Goal: Information Seeking & Learning: Learn about a topic

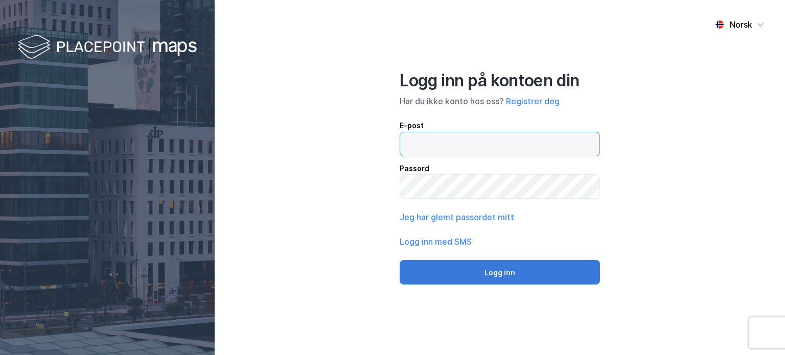
type input "[EMAIL_ADDRESS][DOMAIN_NAME]"
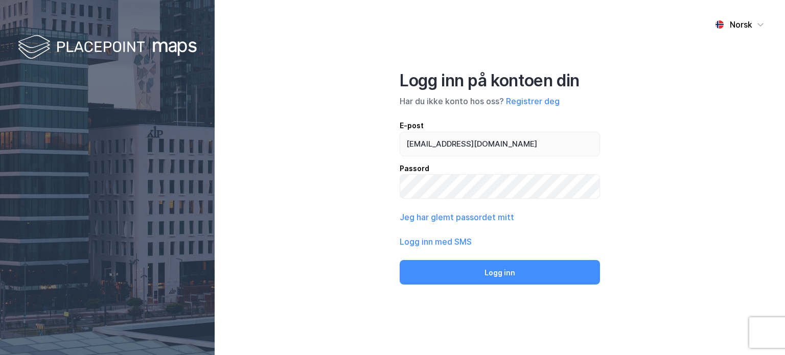
click at [499, 273] on button "Logg inn" at bounding box center [500, 272] width 200 height 25
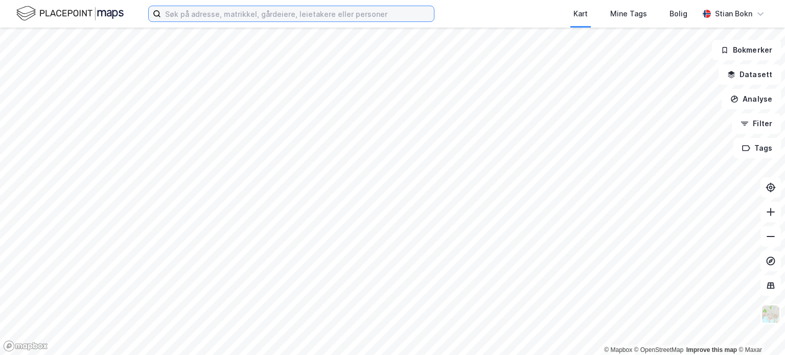
click at [228, 18] on input at bounding box center [297, 13] width 273 height 15
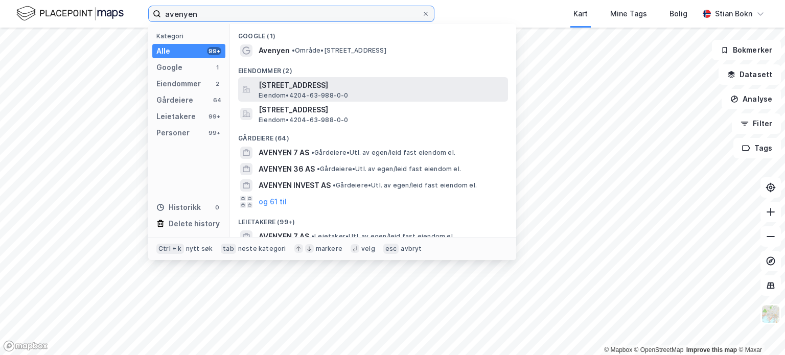
type input "avenyen"
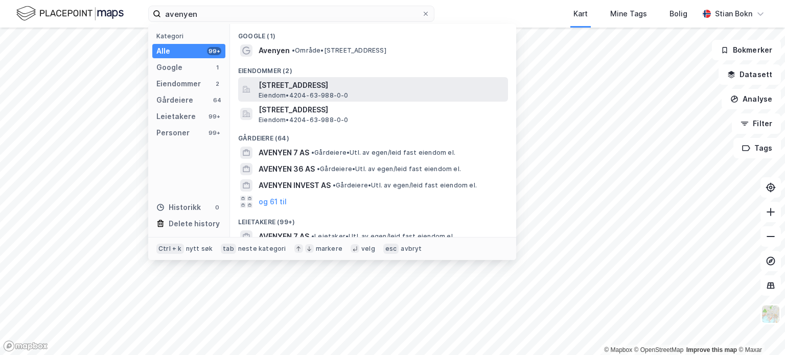
click at [325, 84] on span "[STREET_ADDRESS]" at bounding box center [381, 85] width 245 height 12
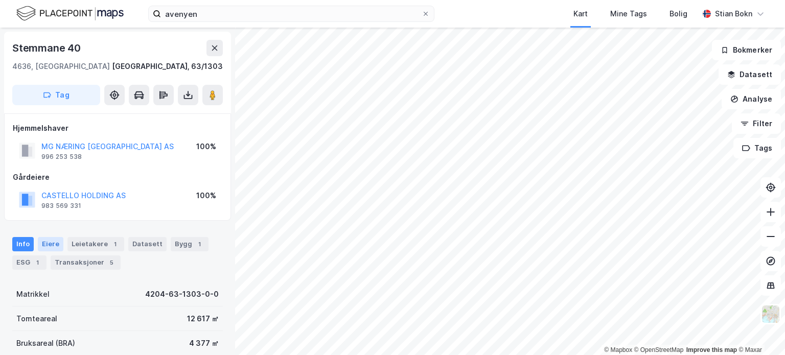
click at [55, 241] on div "Eiere" at bounding box center [51, 244] width 26 height 14
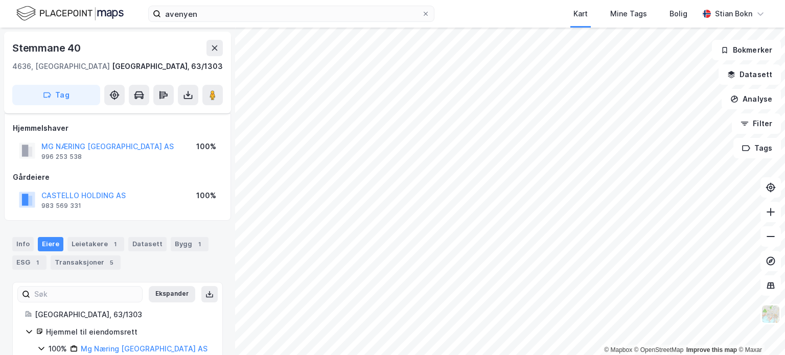
scroll to position [42, 0]
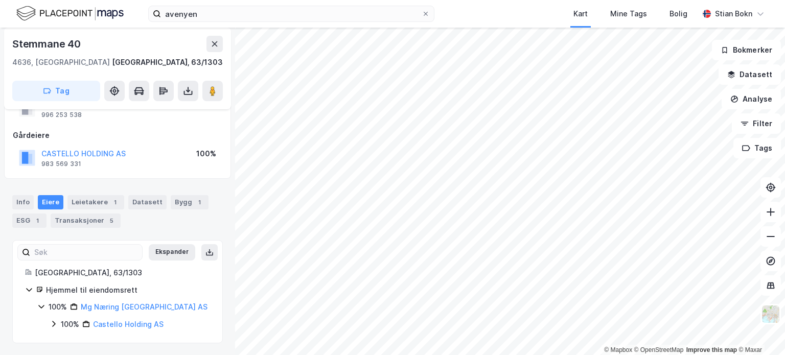
click at [54, 324] on icon at bounding box center [53, 324] width 3 height 6
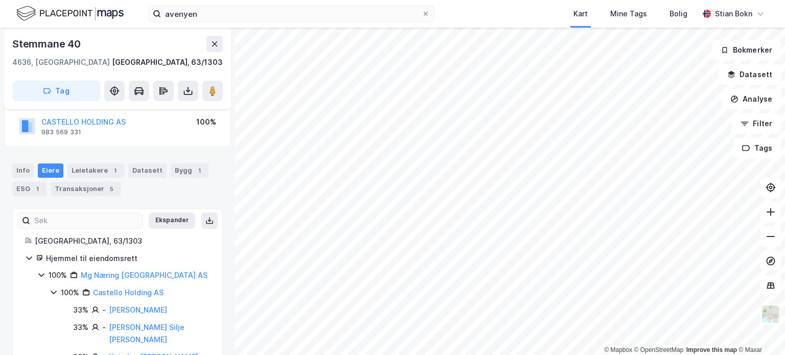
scroll to position [94, 0]
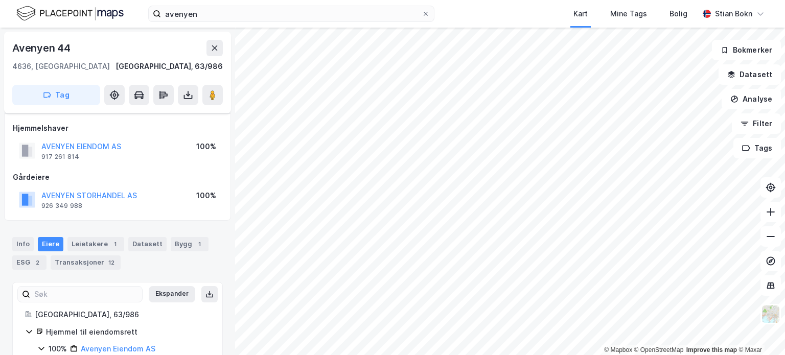
scroll to position [42, 0]
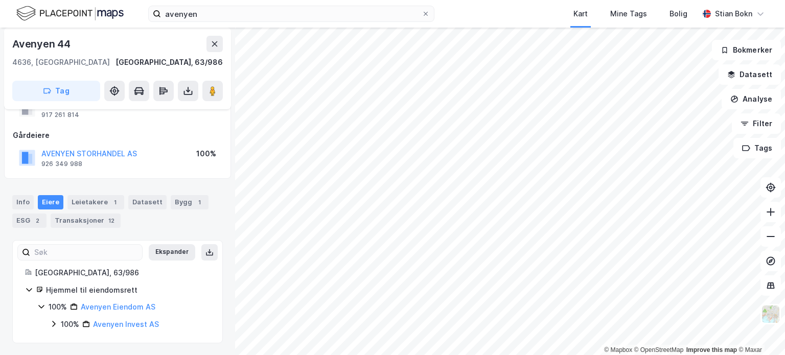
click at [53, 324] on icon at bounding box center [54, 324] width 8 height 8
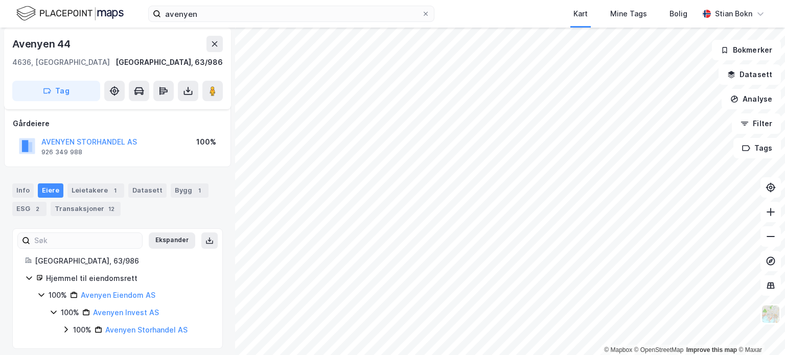
scroll to position [59, 0]
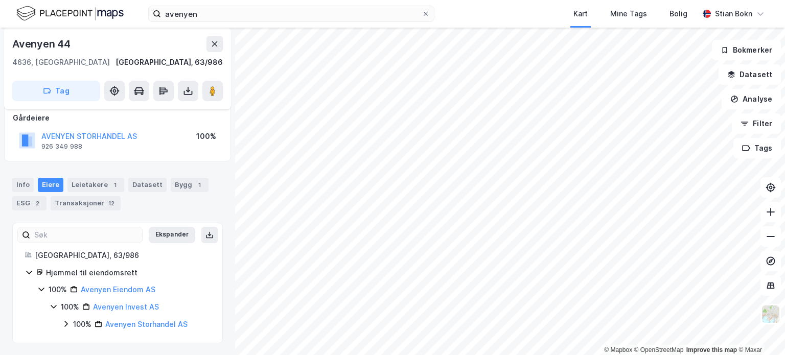
click at [65, 322] on icon at bounding box center [66, 324] width 8 height 8
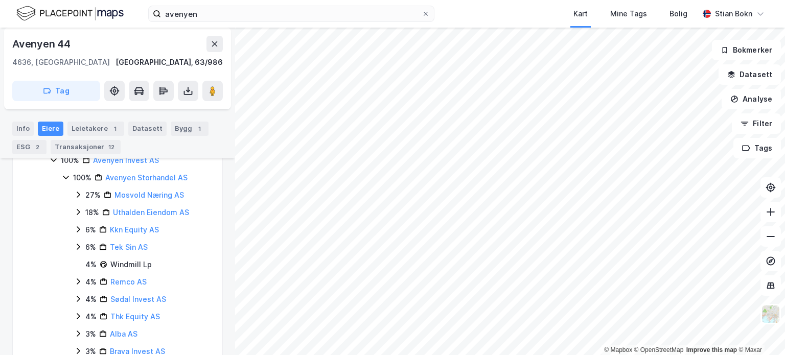
scroll to position [213, 0]
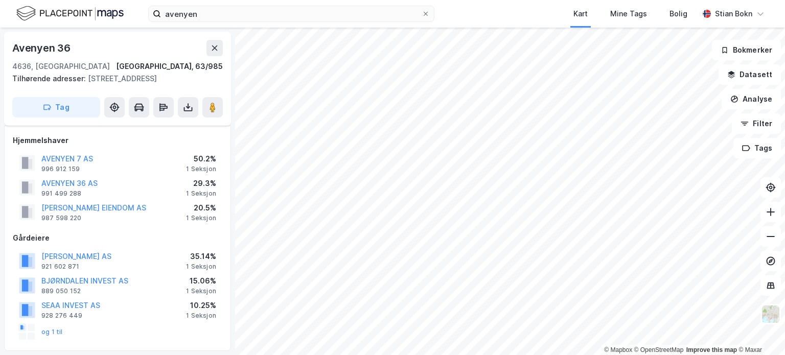
scroll to position [192, 0]
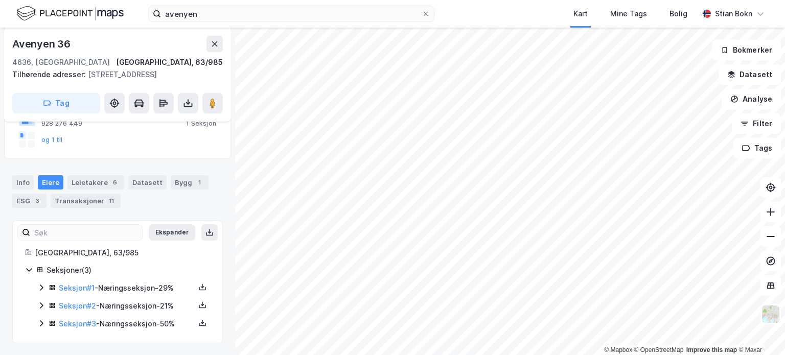
click at [41, 284] on icon at bounding box center [41, 288] width 8 height 8
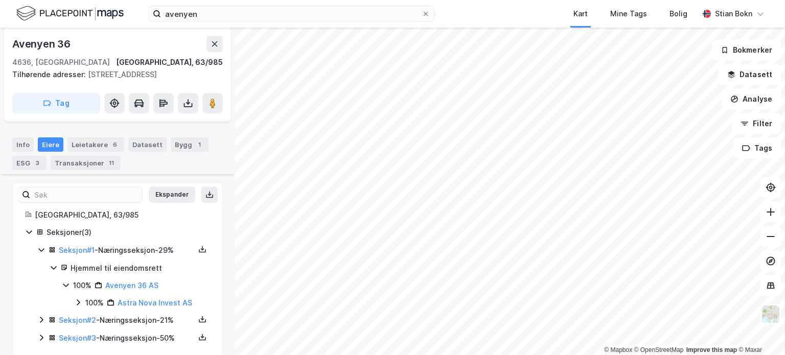
scroll to position [243, 0]
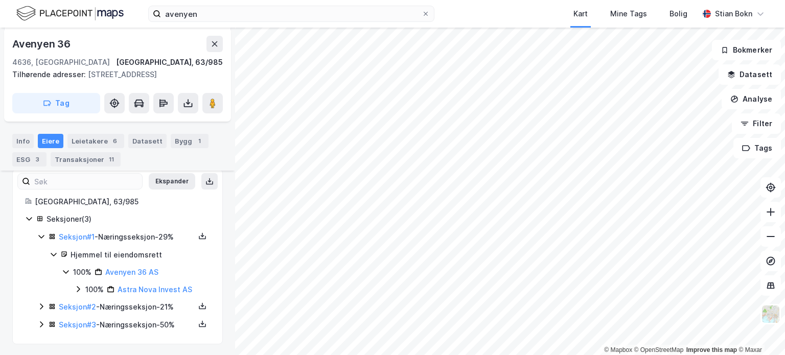
click at [41, 305] on icon at bounding box center [41, 307] width 8 height 8
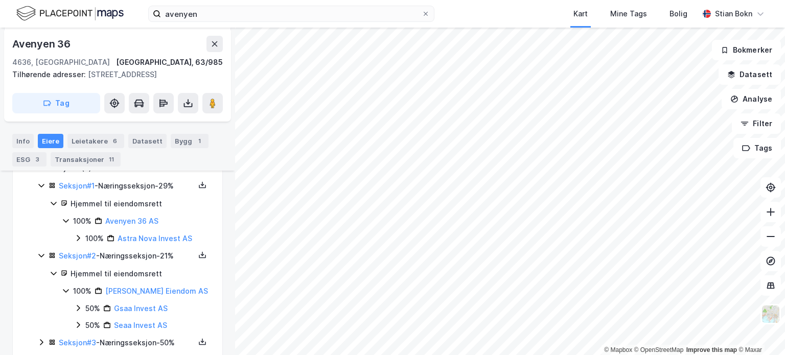
scroll to position [314, 0]
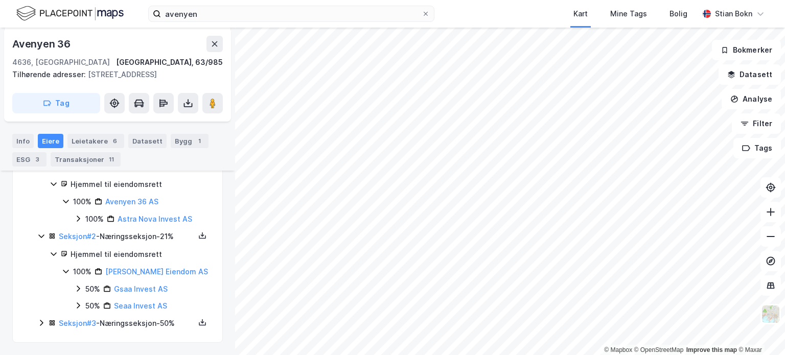
click at [40, 321] on icon at bounding box center [41, 323] width 8 height 8
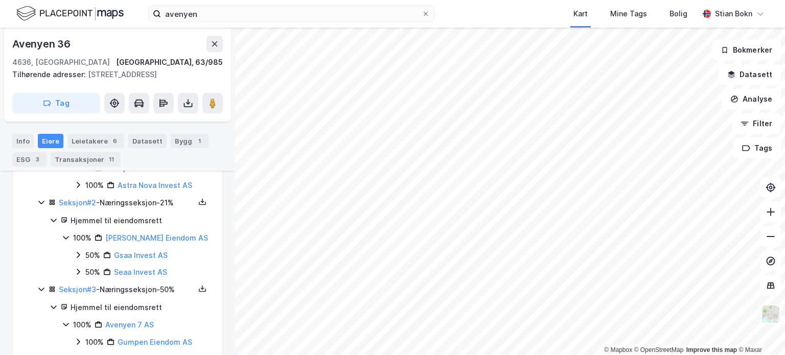
scroll to position [365, 0]
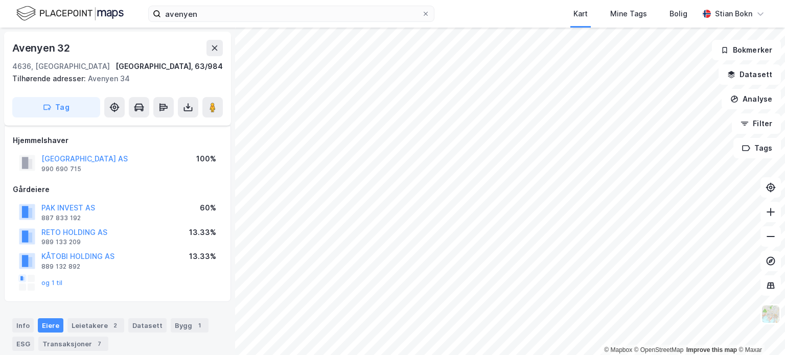
scroll to position [141, 0]
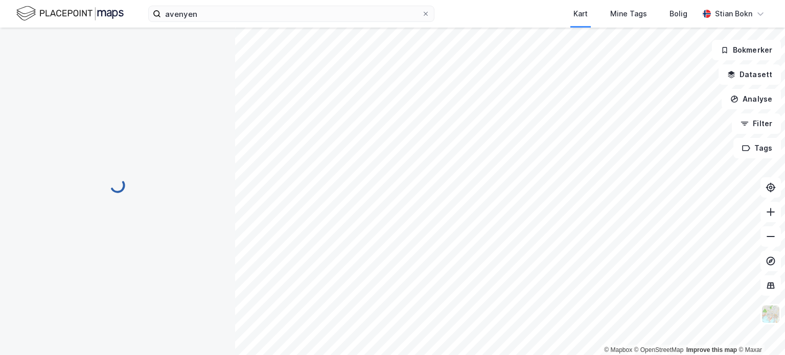
scroll to position [111, 0]
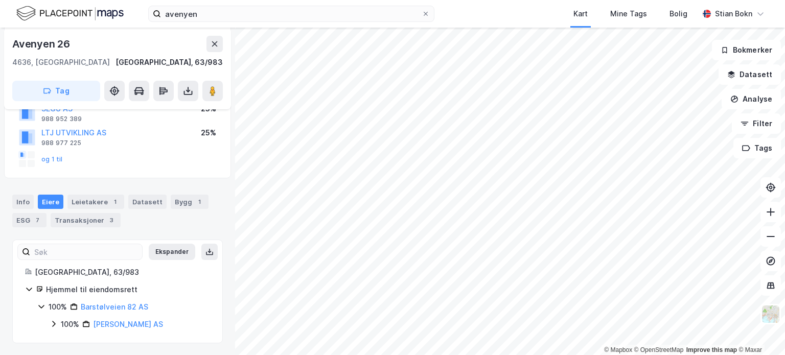
click at [57, 321] on div "100% [PERSON_NAME] AS" at bounding box center [130, 324] width 160 height 12
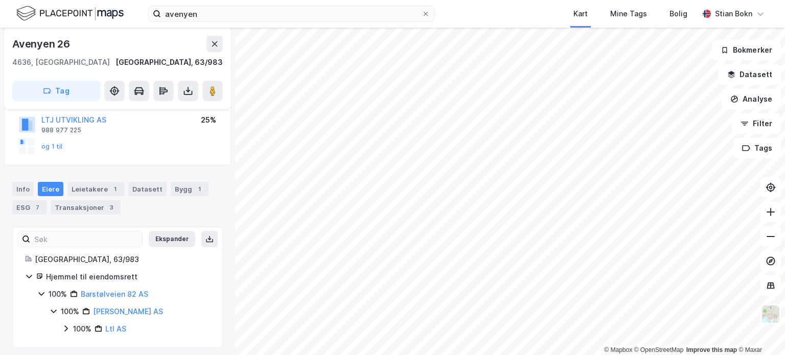
scroll to position [129, 0]
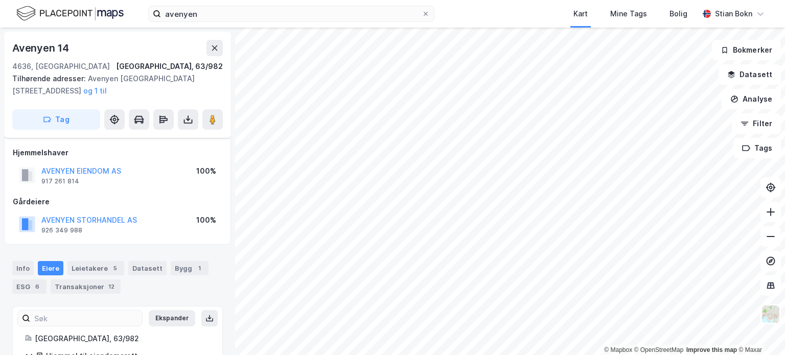
scroll to position [66, 0]
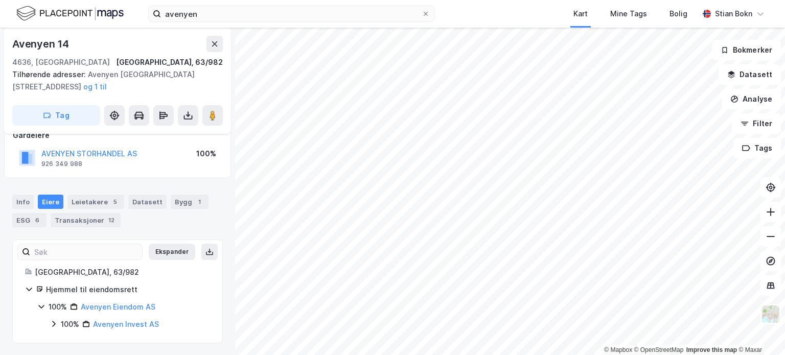
click at [52, 326] on icon at bounding box center [53, 324] width 3 height 6
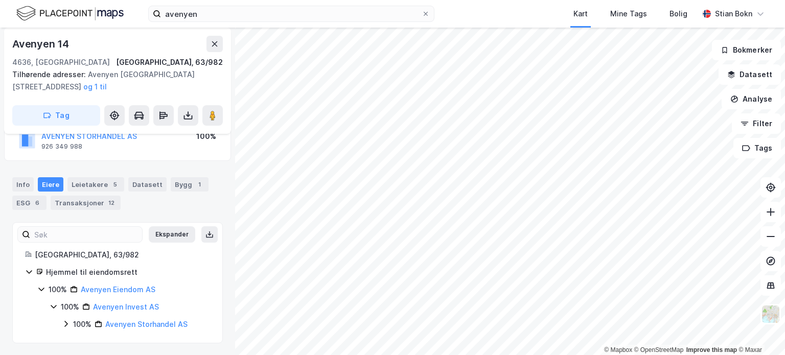
click at [66, 323] on icon at bounding box center [65, 324] width 3 height 6
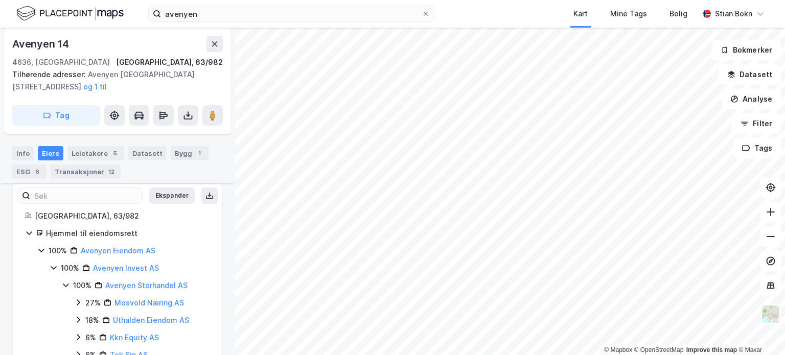
scroll to position [139, 0]
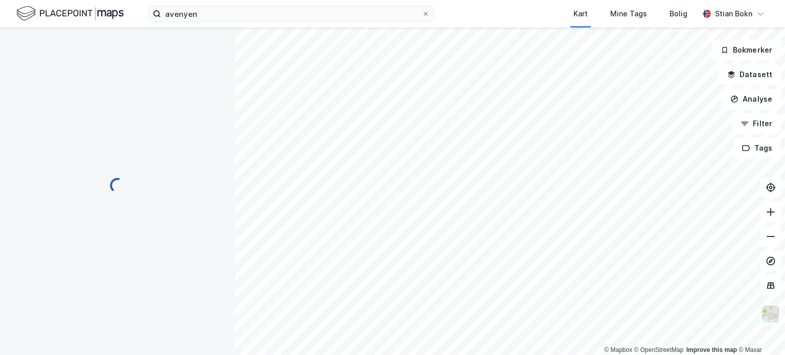
scroll to position [42, 0]
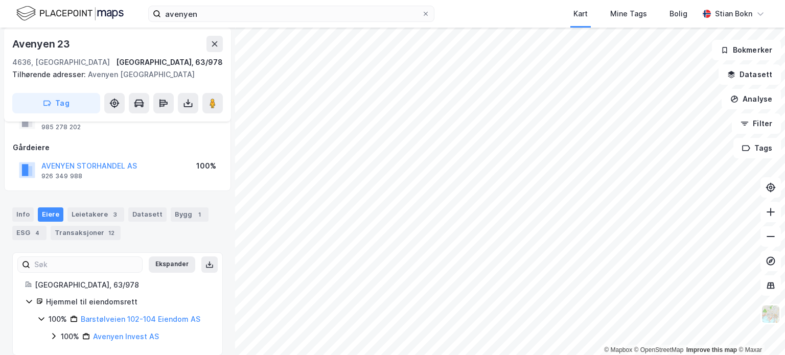
click at [52, 337] on icon at bounding box center [54, 336] width 8 height 8
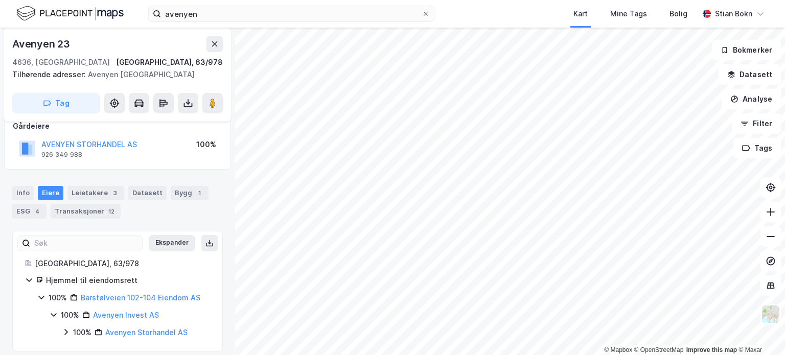
scroll to position [72, 0]
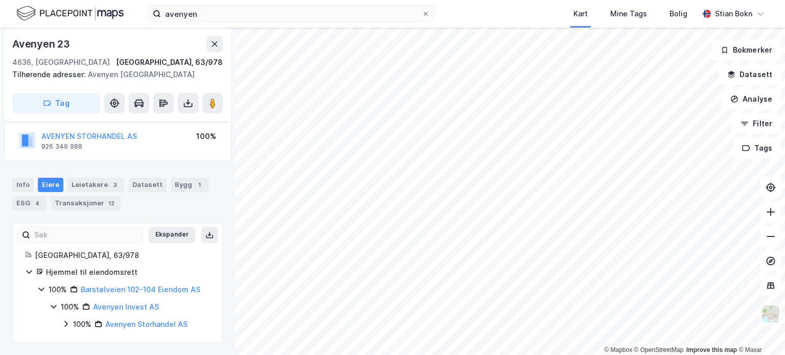
click at [67, 321] on icon at bounding box center [66, 324] width 8 height 8
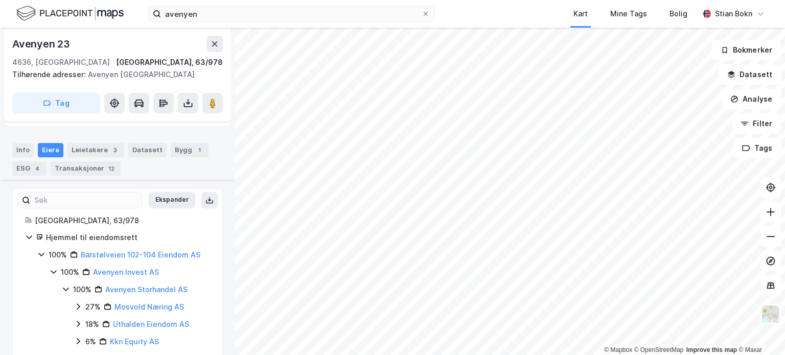
scroll to position [123, 0]
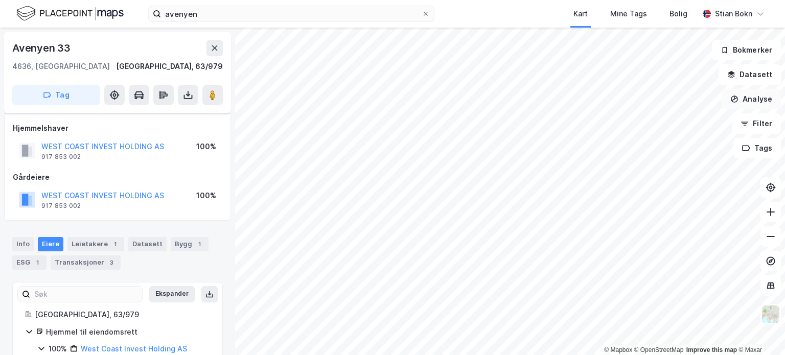
scroll to position [59, 0]
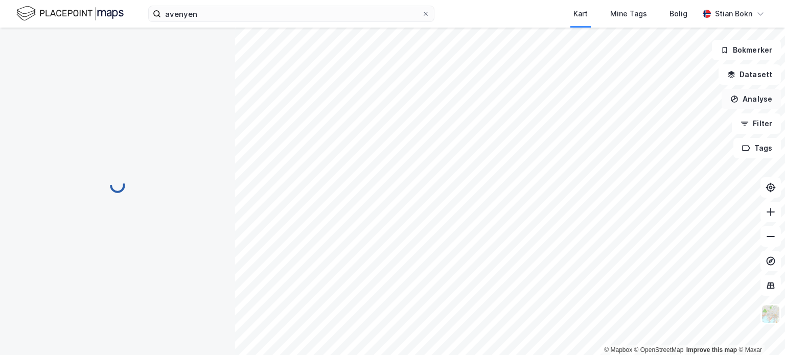
scroll to position [42, 0]
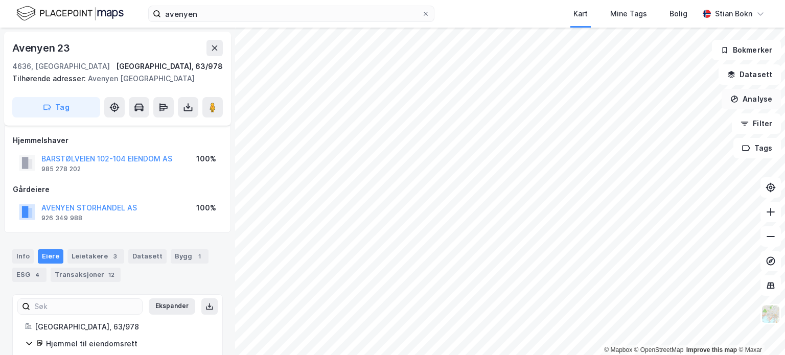
scroll to position [42, 0]
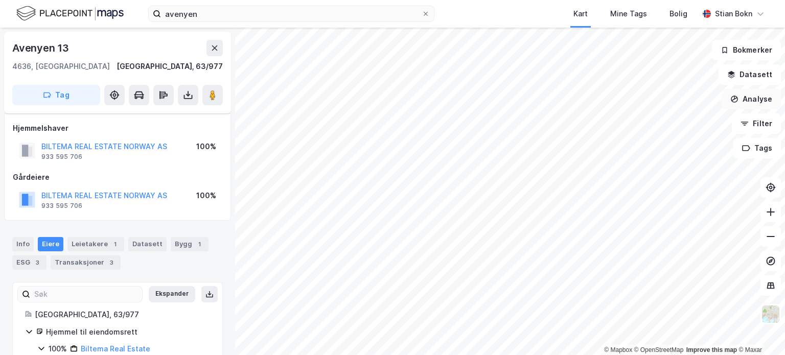
scroll to position [42, 0]
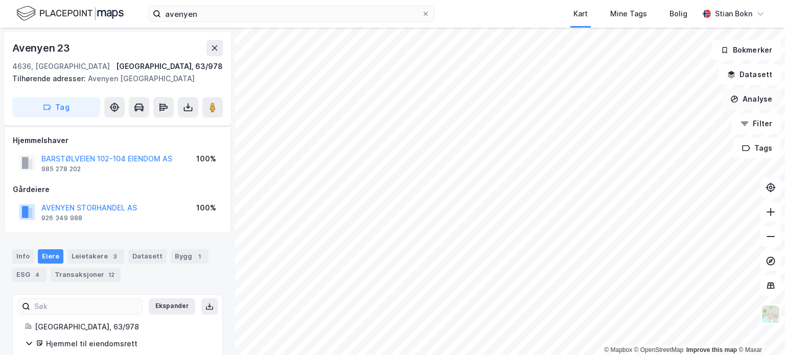
scroll to position [42, 0]
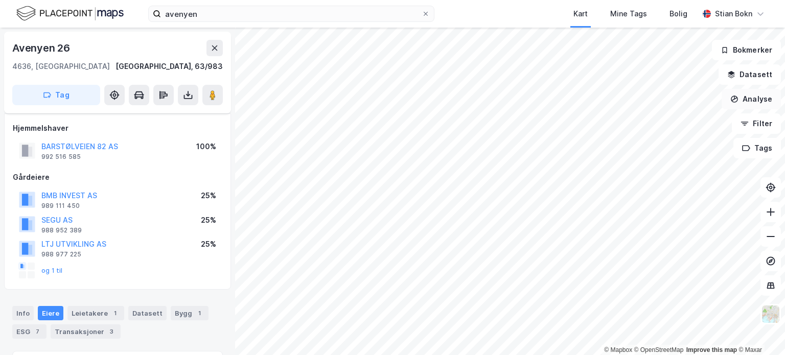
scroll to position [42, 0]
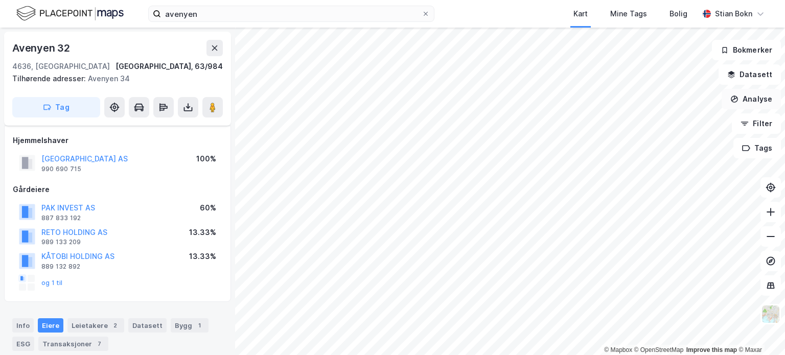
scroll to position [42, 0]
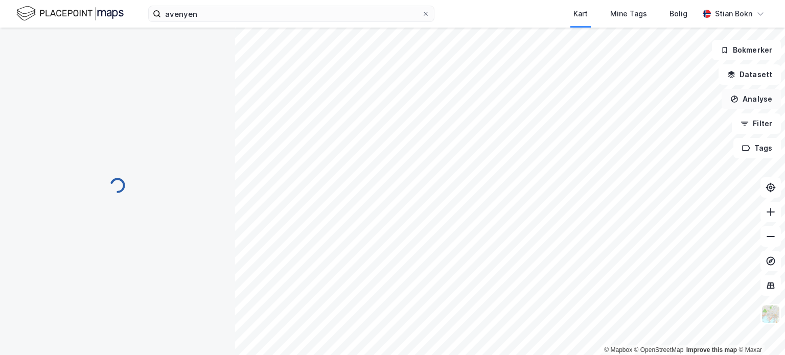
scroll to position [42, 0]
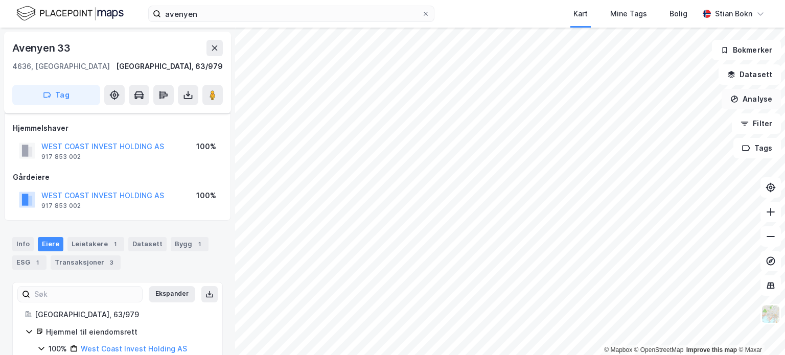
scroll to position [42, 0]
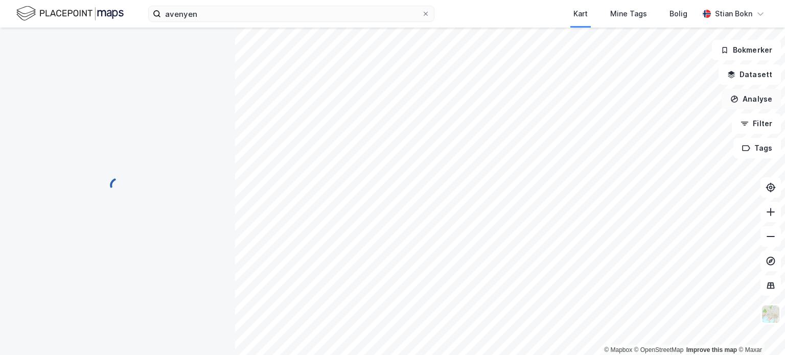
scroll to position [42, 0]
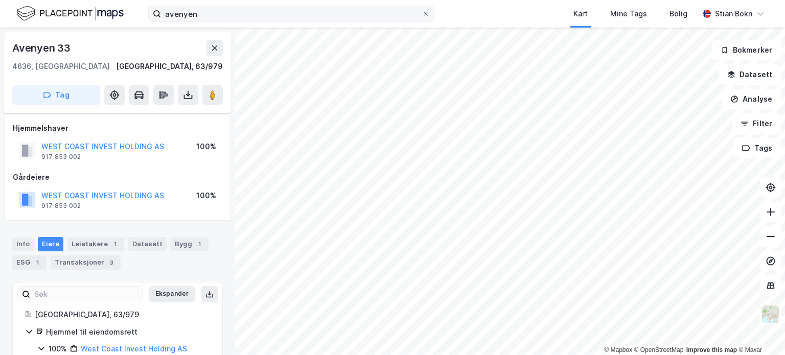
scroll to position [42, 0]
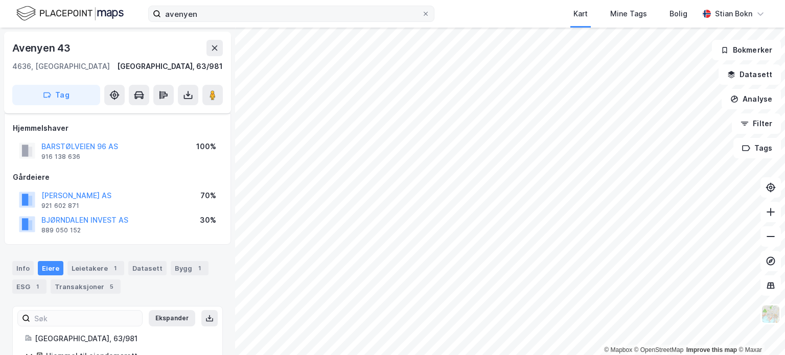
scroll to position [42, 0]
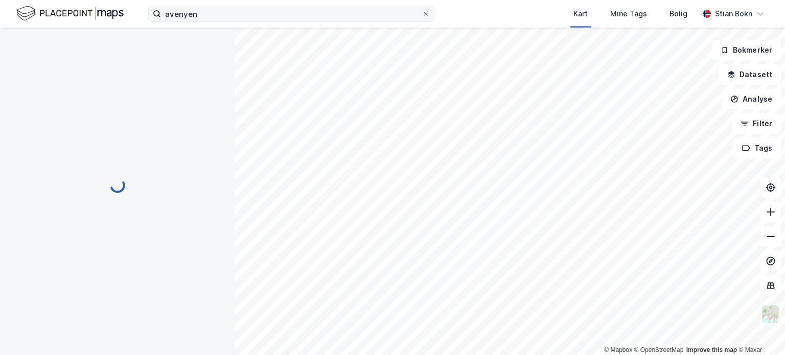
scroll to position [42, 0]
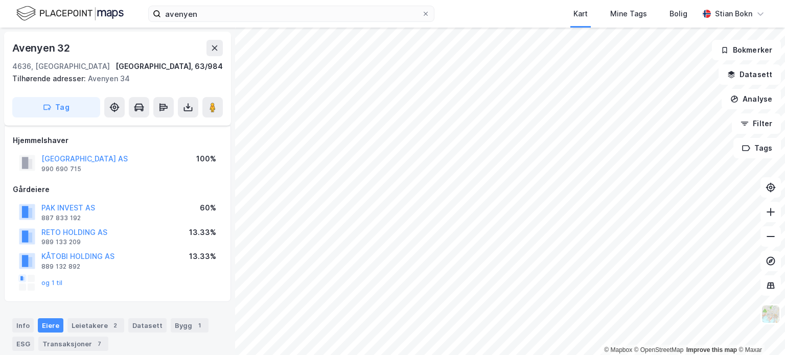
scroll to position [42, 0]
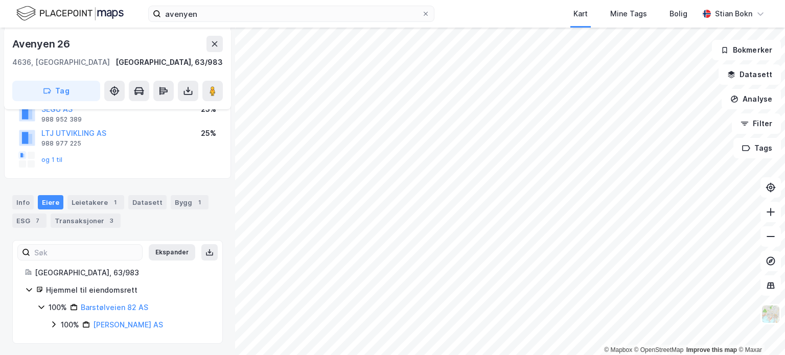
scroll to position [111, 0]
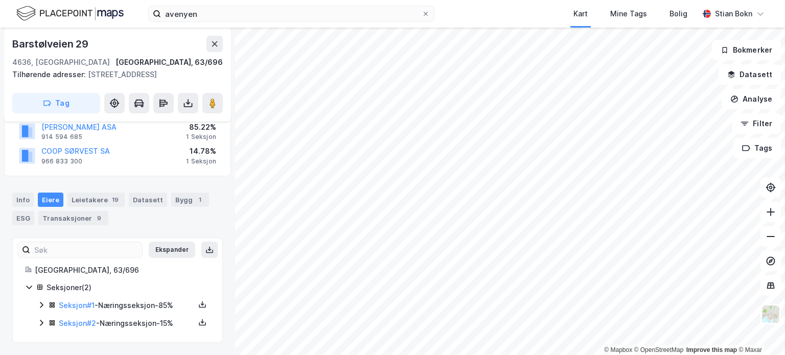
scroll to position [117, 0]
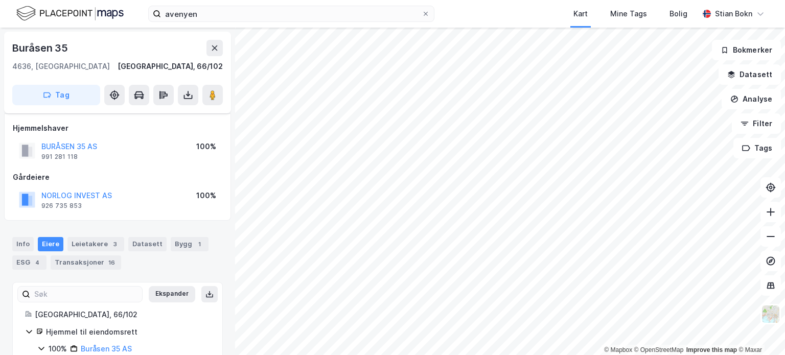
scroll to position [54, 0]
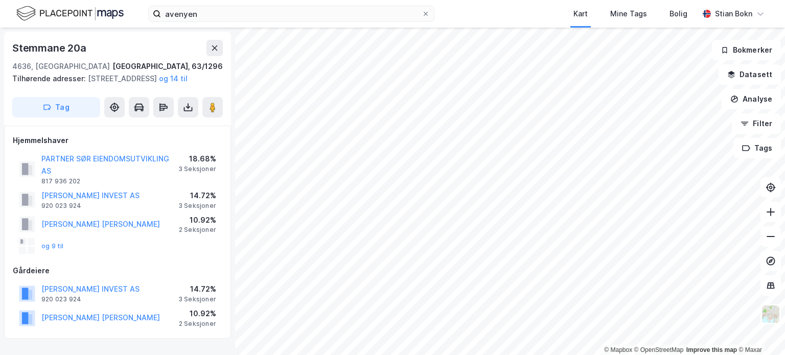
scroll to position [11, 0]
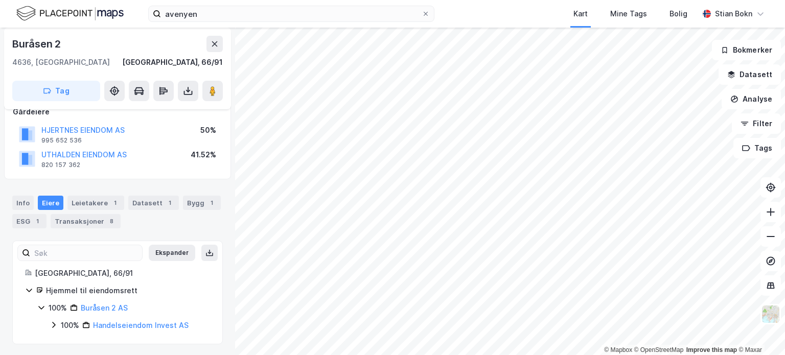
scroll to position [66, 0]
click at [53, 323] on icon at bounding box center [54, 324] width 8 height 8
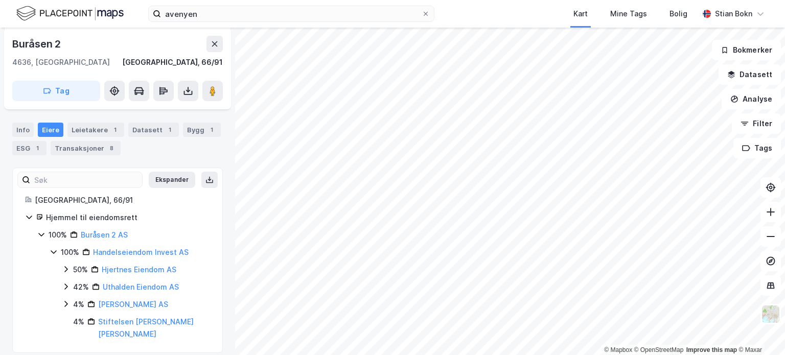
scroll to position [148, 0]
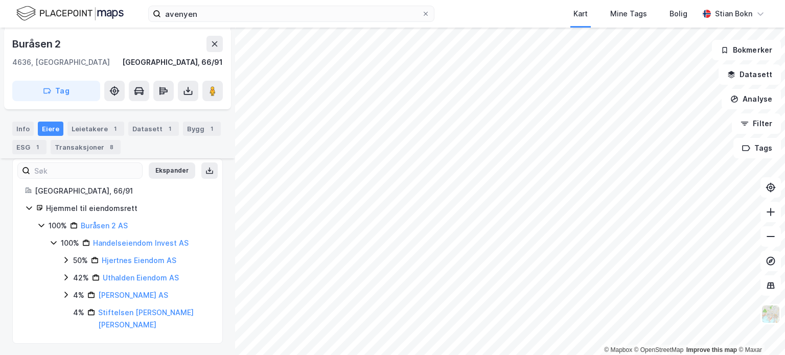
click at [67, 259] on icon at bounding box center [65, 260] width 3 height 6
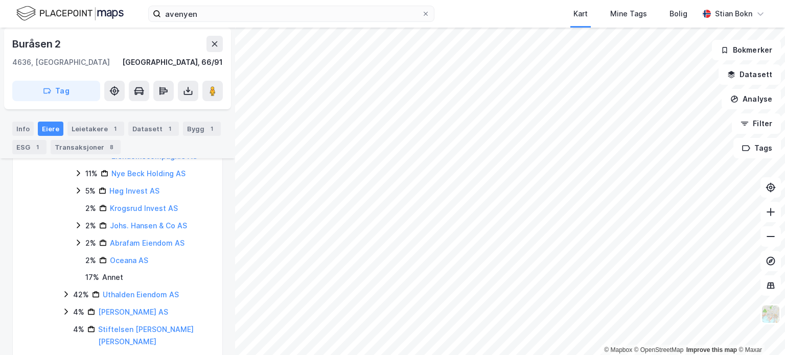
scroll to position [351, 0]
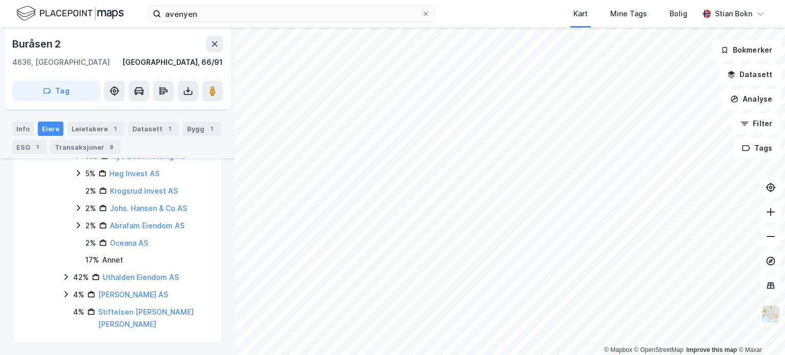
click at [66, 275] on icon at bounding box center [66, 277] width 8 height 8
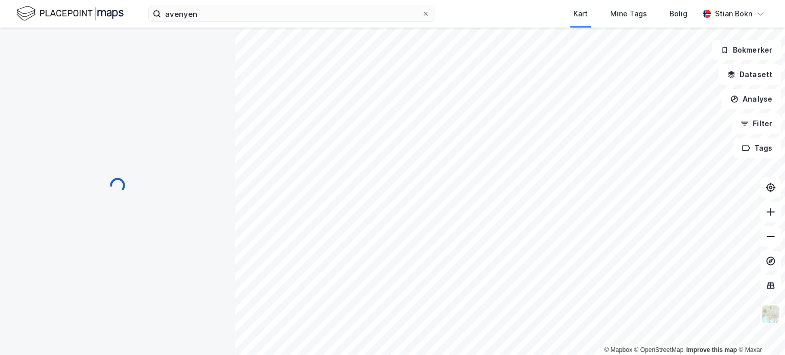
scroll to position [0, 0]
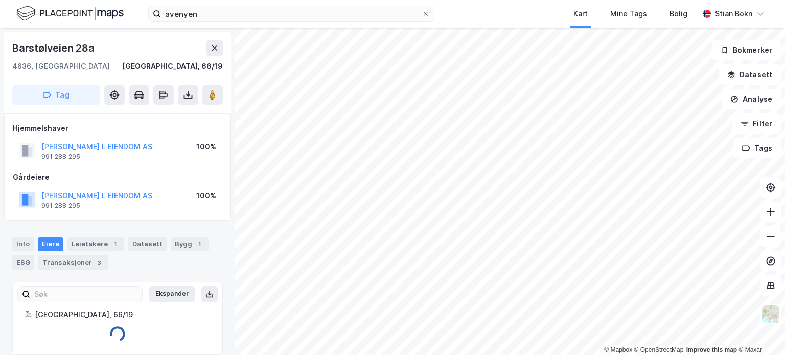
scroll to position [11, 0]
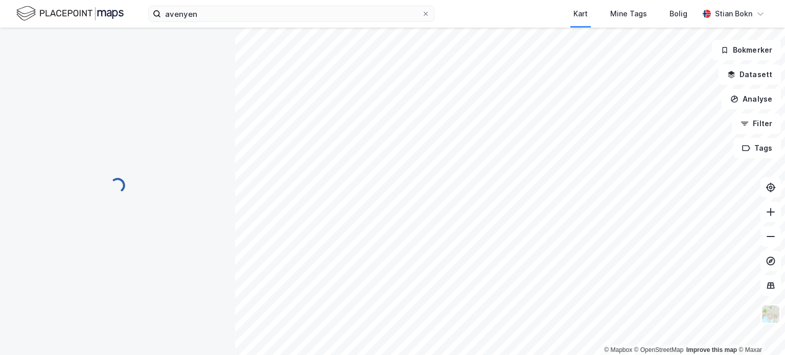
scroll to position [11, 0]
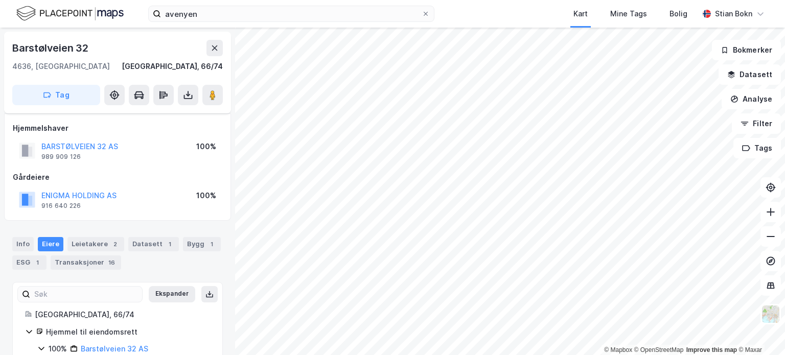
scroll to position [11, 0]
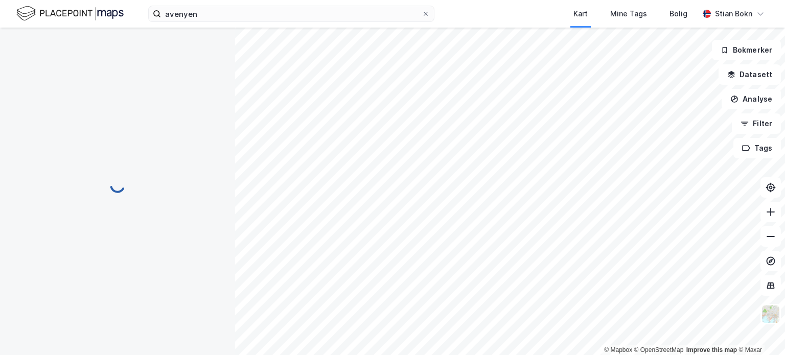
scroll to position [11, 0]
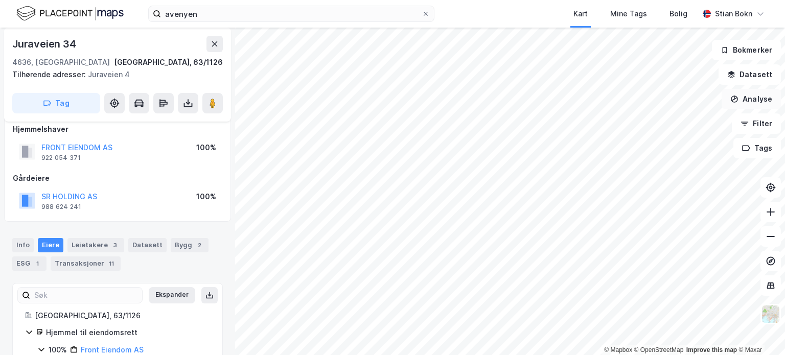
click at [762, 100] on button "Analyse" at bounding box center [751, 99] width 59 height 20
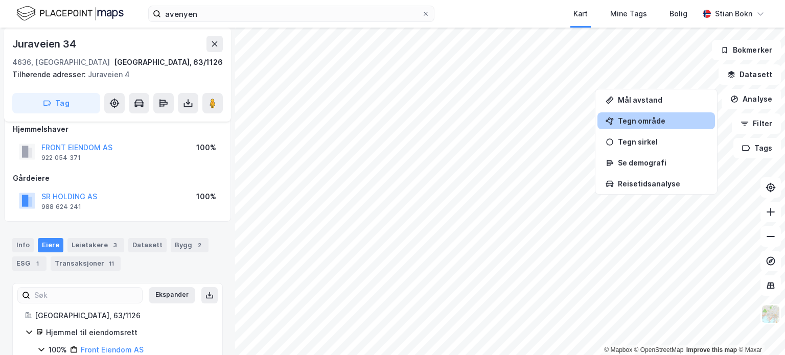
click at [645, 119] on div "Tegn område" at bounding box center [662, 121] width 89 height 9
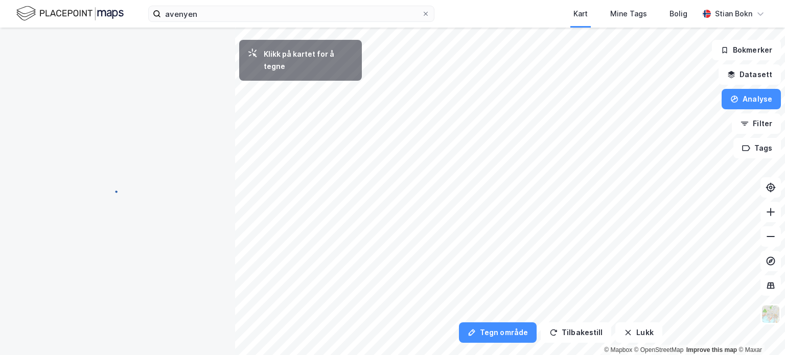
scroll to position [0, 0]
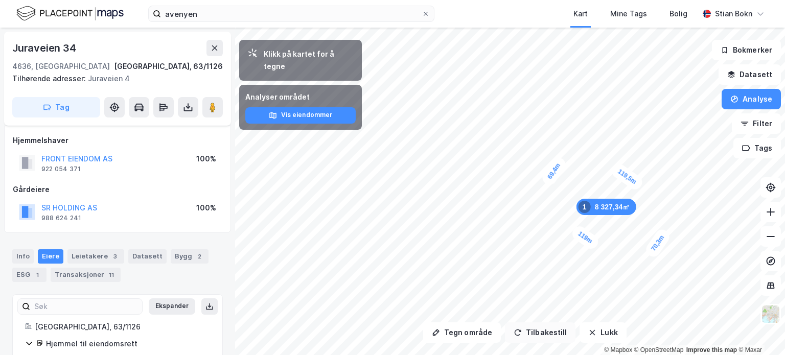
click at [547, 332] on button "Tilbakestill" at bounding box center [540, 332] width 71 height 20
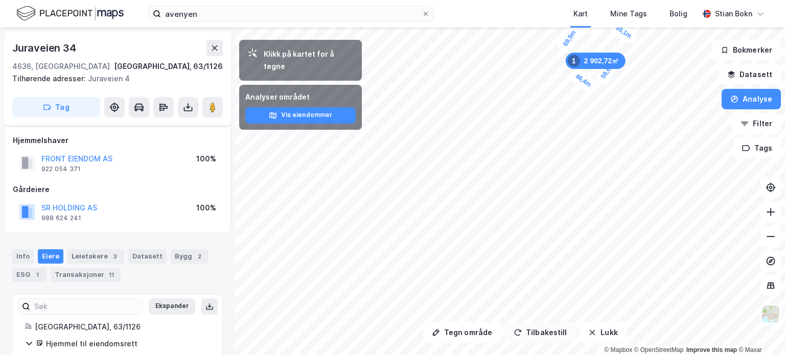
click at [541, 331] on button "Tilbakestill" at bounding box center [540, 332] width 71 height 20
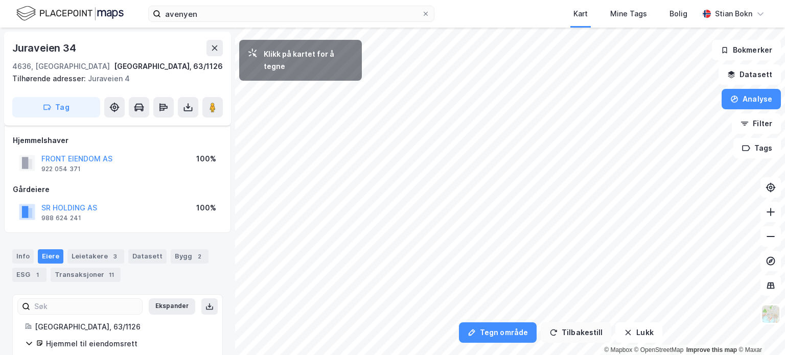
click at [571, 333] on button "Tilbakestill" at bounding box center [576, 332] width 71 height 20
click at [488, 284] on div "21,7m" at bounding box center [497, 289] width 33 height 28
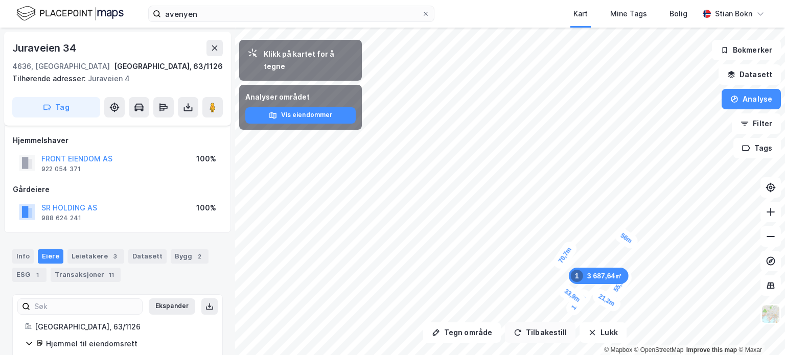
click at [552, 333] on button "Tilbakestill" at bounding box center [540, 332] width 71 height 20
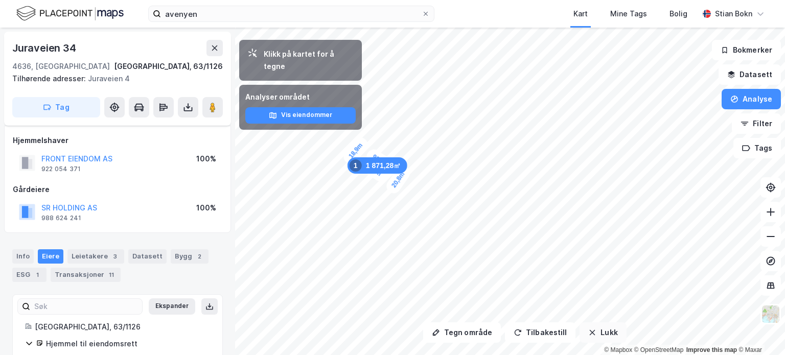
click at [601, 333] on button "Lukk" at bounding box center [602, 332] width 47 height 20
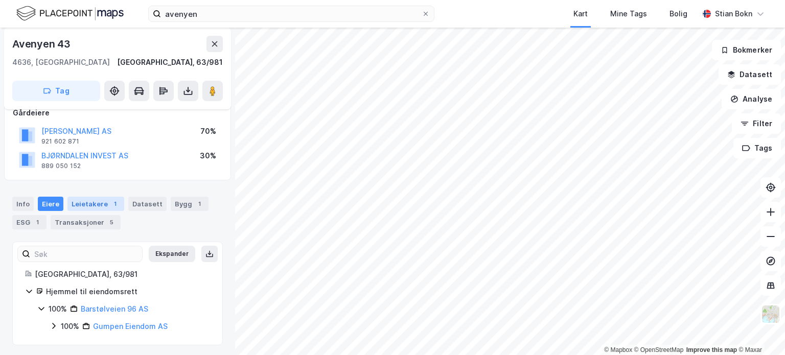
scroll to position [66, 0]
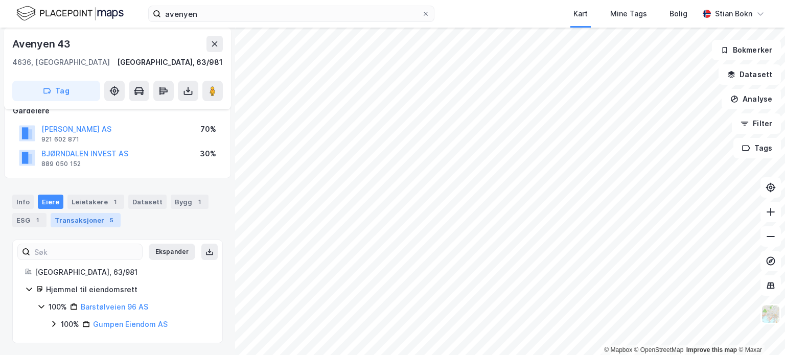
click at [74, 220] on div "Transaksjoner 5" at bounding box center [86, 220] width 70 height 14
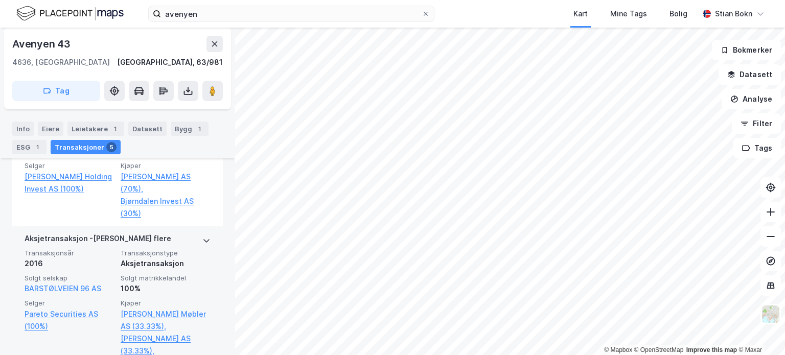
scroll to position [346, 0]
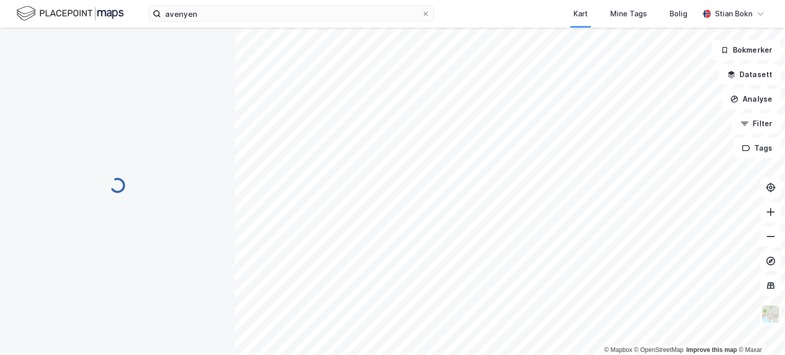
scroll to position [119, 0]
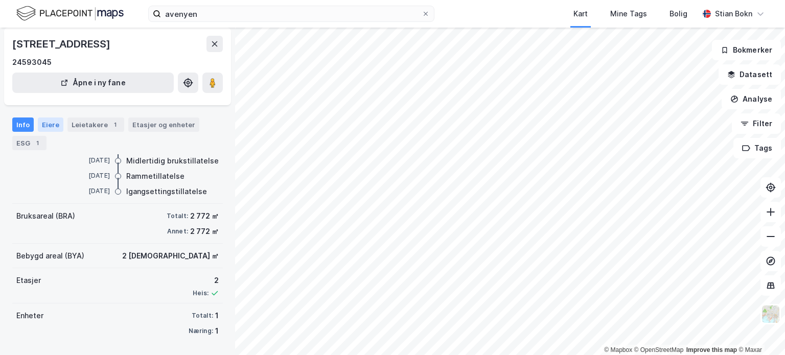
click at [53, 124] on div "Eiere" at bounding box center [51, 125] width 26 height 14
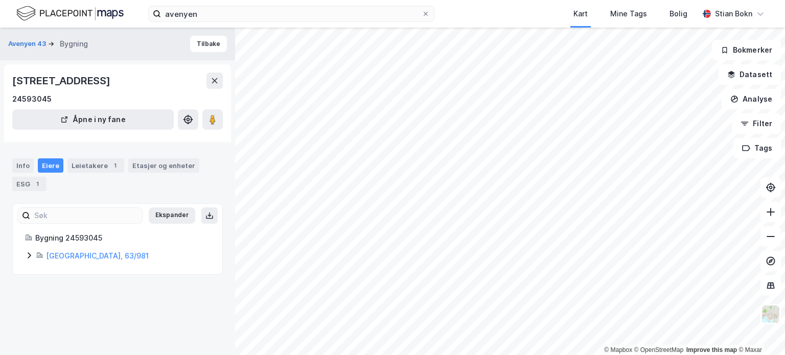
click at [24, 255] on div "Bygning 24593045 [GEOGRAPHIC_DATA], 63/981" at bounding box center [118, 247] width 210 height 30
click at [29, 257] on icon at bounding box center [29, 255] width 8 height 8
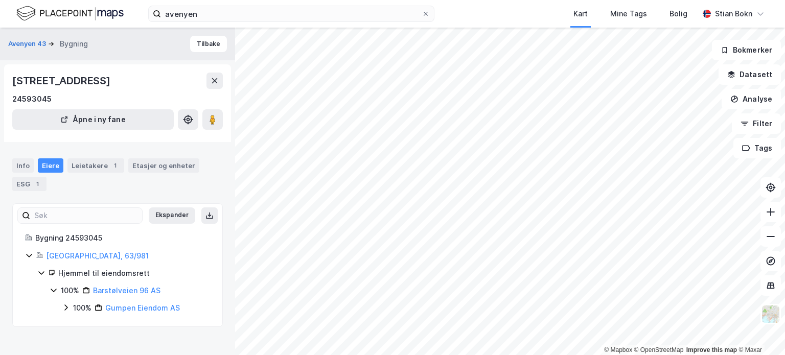
click at [63, 306] on icon at bounding box center [66, 308] width 8 height 8
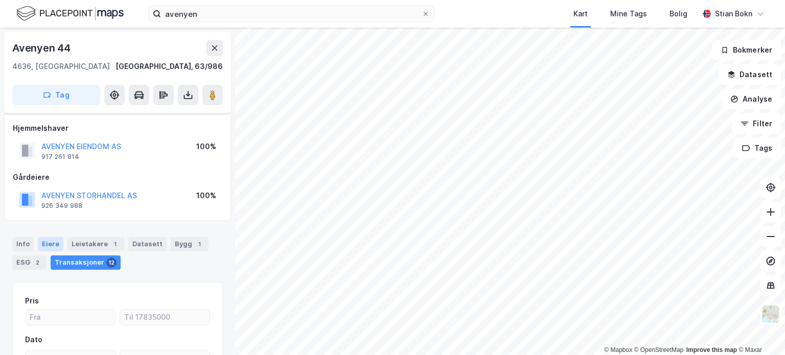
click at [47, 245] on div "Eiere" at bounding box center [51, 244] width 26 height 14
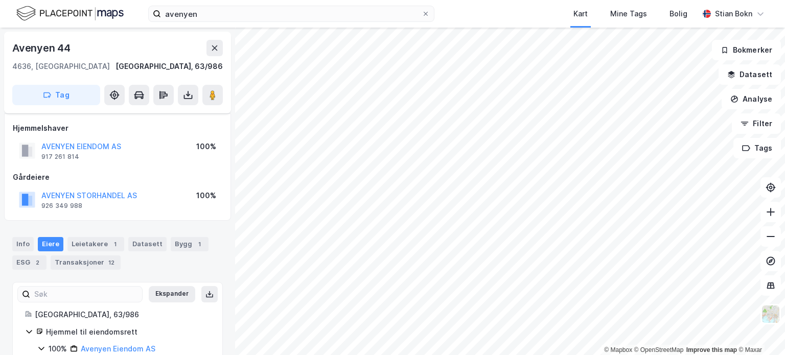
scroll to position [42, 0]
